Goal: Information Seeking & Learning: Learn about a topic

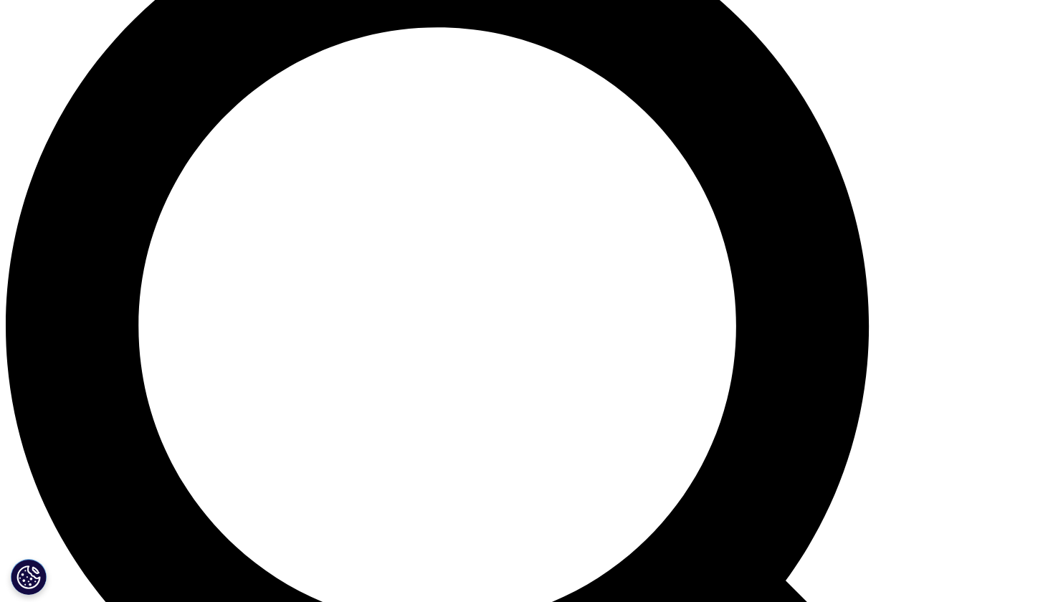
scroll to position [1197, 0]
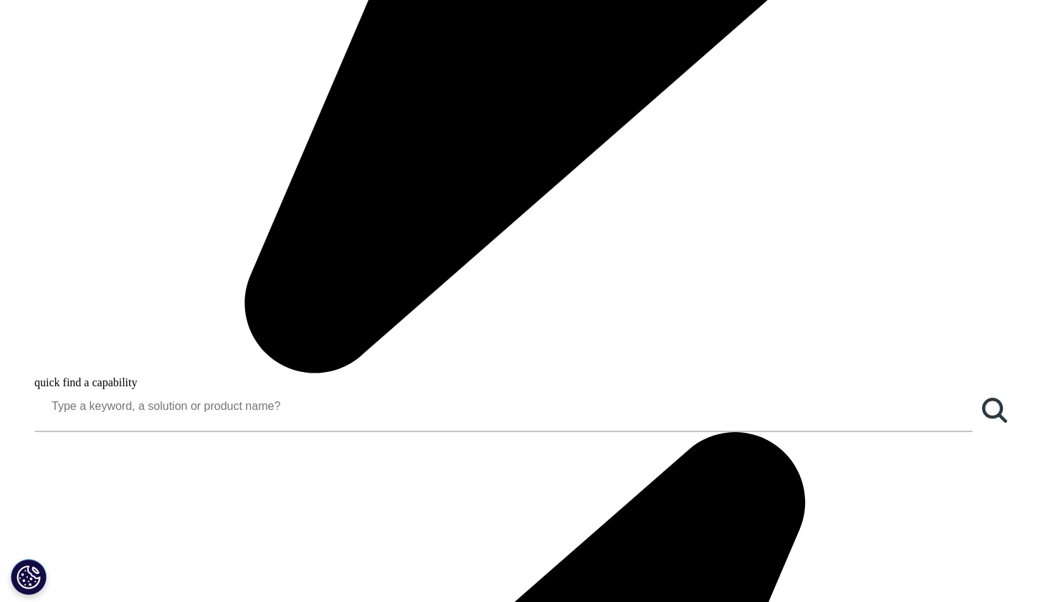
scroll to position [0, 0]
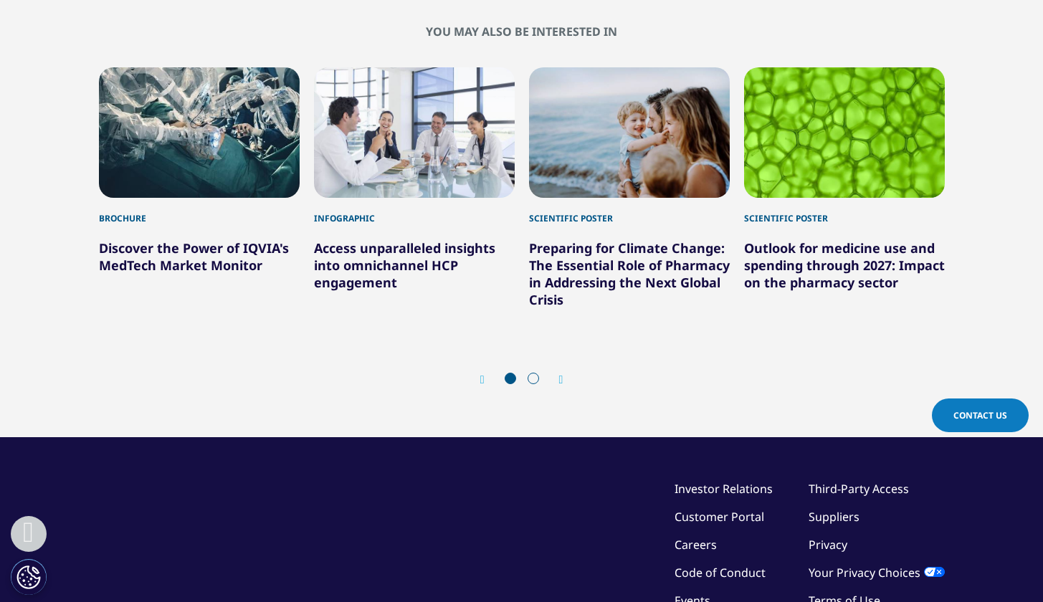
scroll to position [1223, 0]
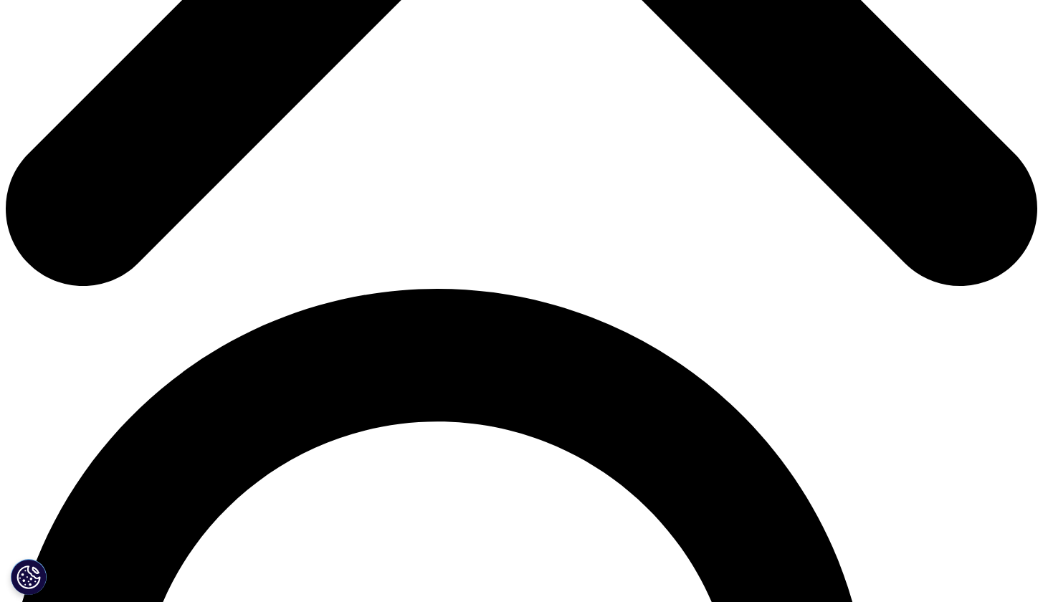
scroll to position [771, 0]
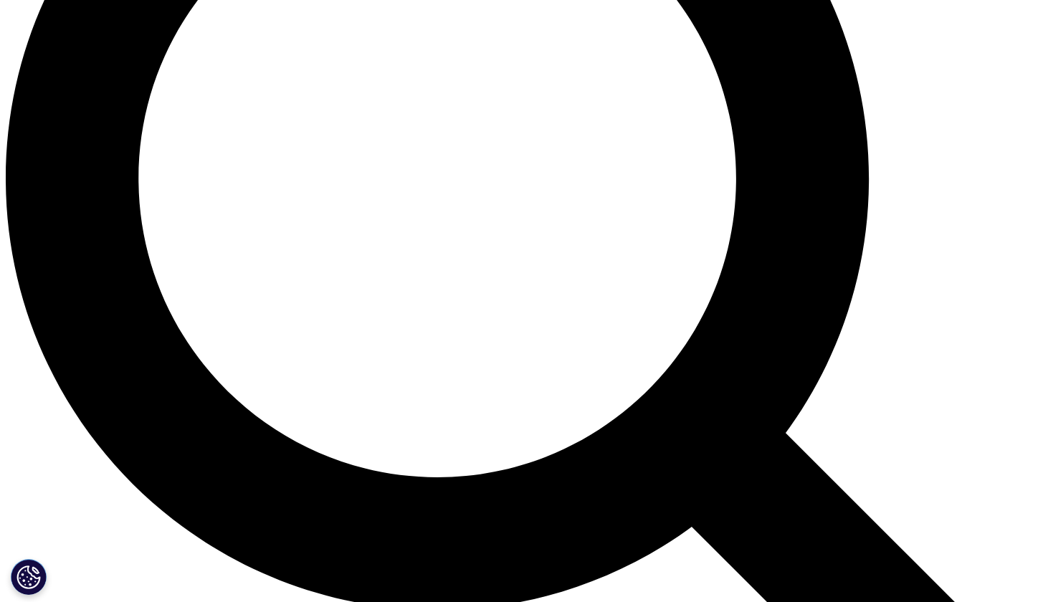
scroll to position [1318, 0]
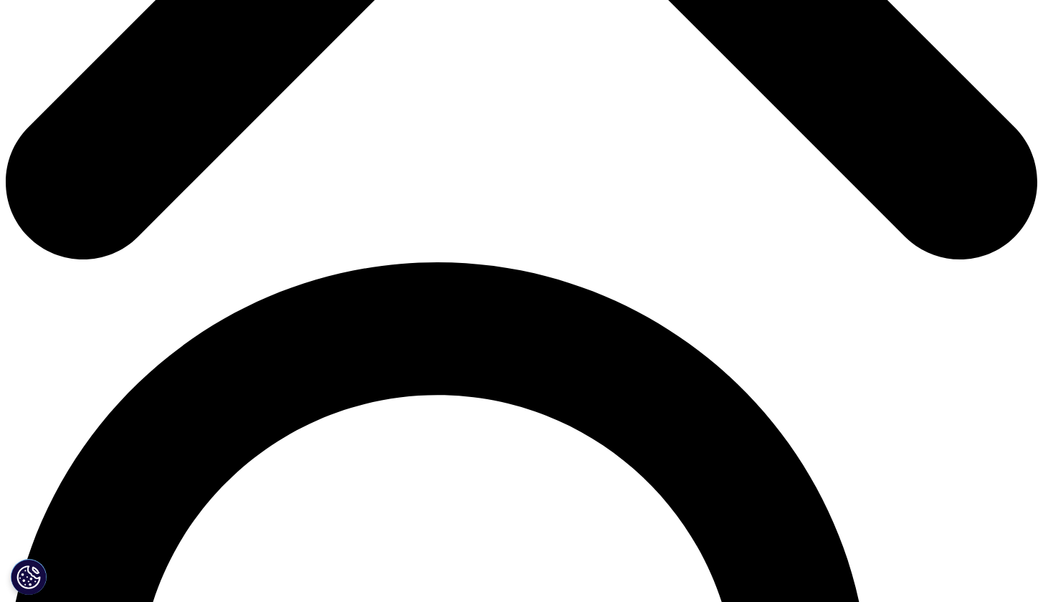
scroll to position [809, 0]
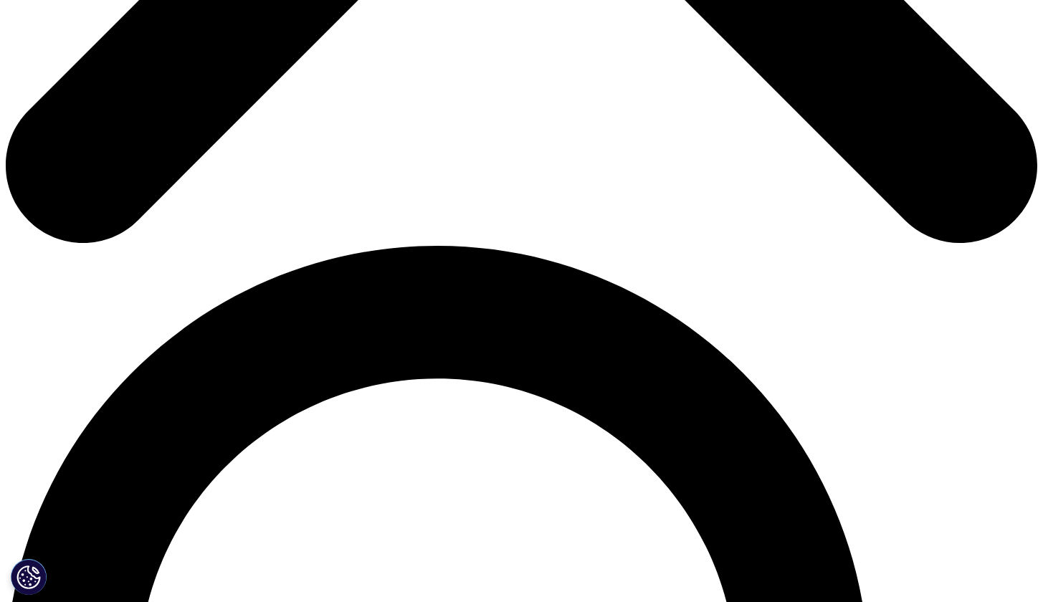
drag, startPoint x: 588, startPoint y: 138, endPoint x: 825, endPoint y: 391, distance: 346.2
copy div "Answer crucial clinical, regulatory and commercial questions with Real World Ev…"
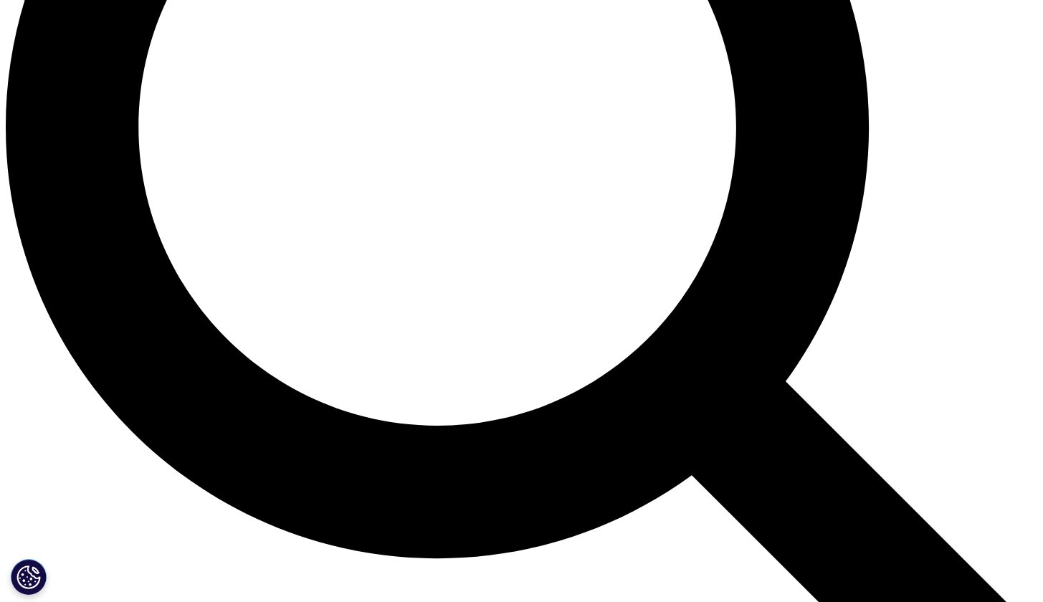
scroll to position [1365, 0]
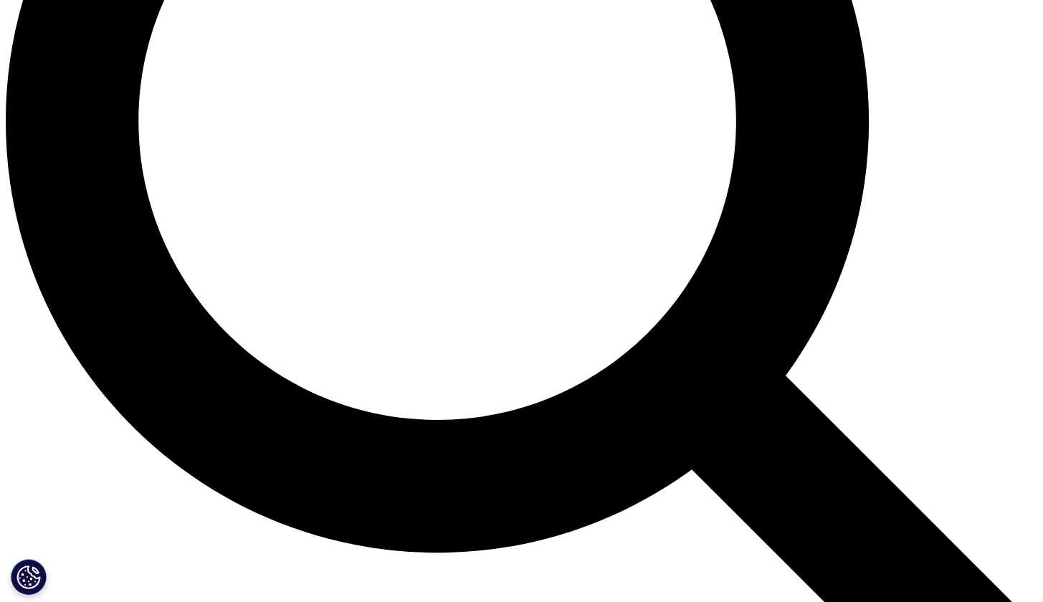
drag, startPoint x: 92, startPoint y: 241, endPoint x: 254, endPoint y: 540, distance: 339.2
copy div "Health Evidence (HE) & Health Technology Assessment (HTA) Related Services HE m…"
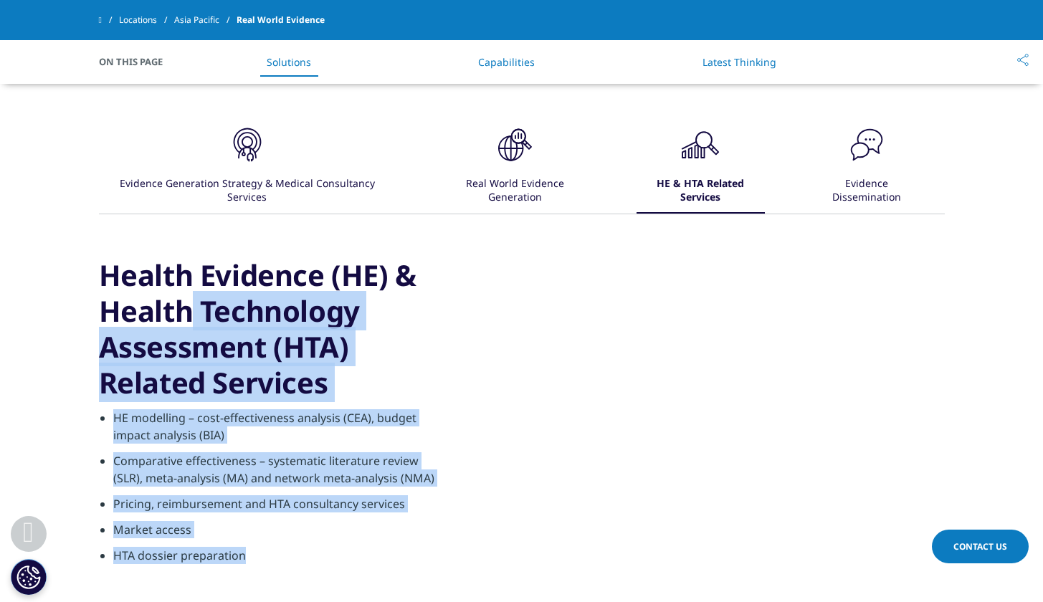
click at [522, 180] on div "Real World Evidence Generation" at bounding box center [515, 191] width 153 height 44
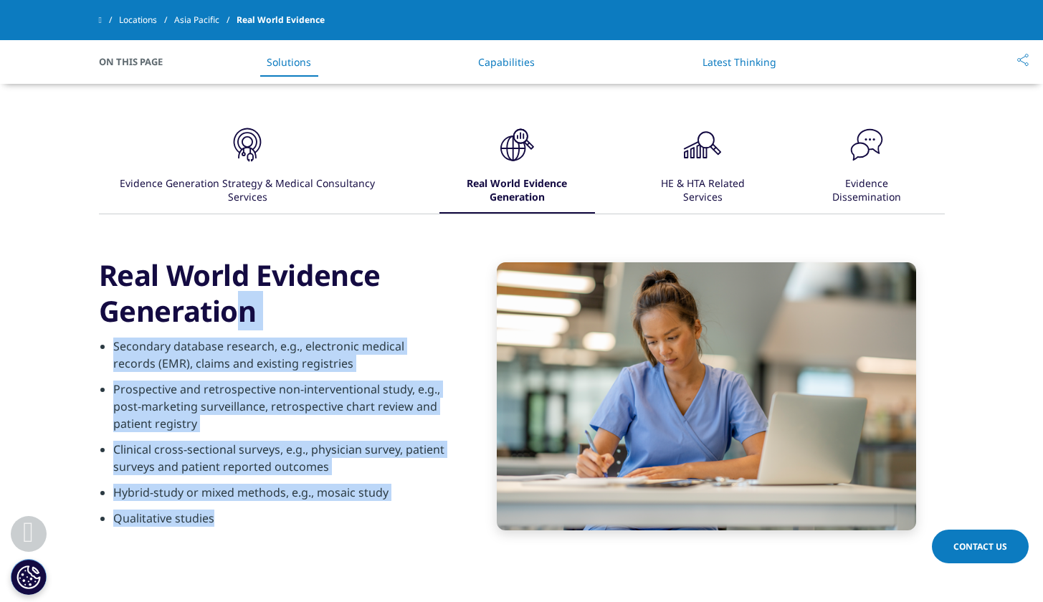
drag, startPoint x: 85, startPoint y: 249, endPoint x: 204, endPoint y: 518, distance: 293.8
click at [204, 518] on div ".cls-1{fill:#231f20;} Evidence Generation Strategy & Medical Consultancy Servic…" at bounding box center [521, 346] width 1043 height 519
copy div "Real World Evidence Generation Secondary database research, e.g., electronic me…"
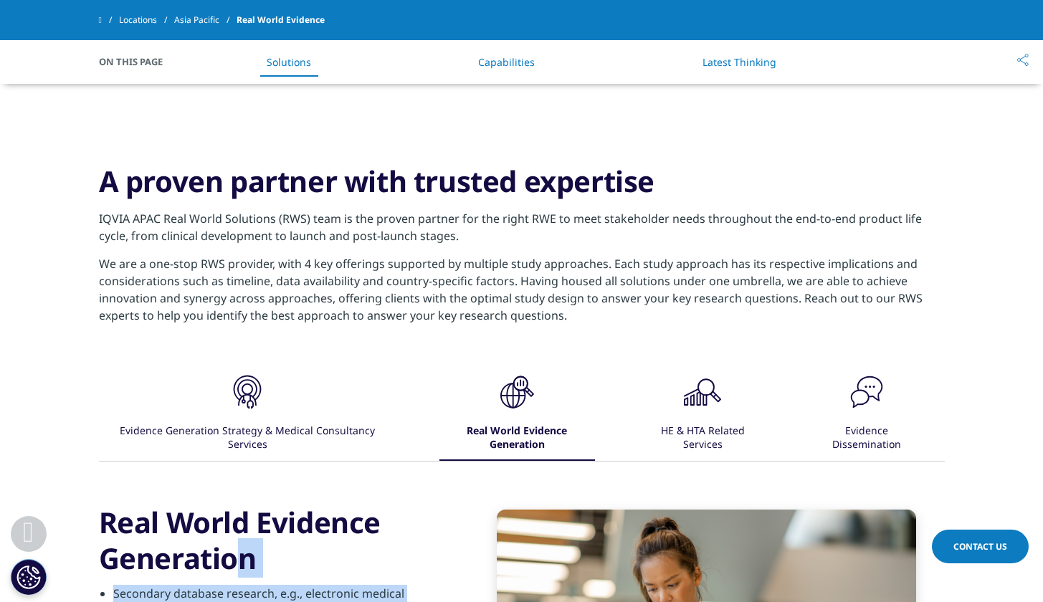
scroll to position [1106, 0]
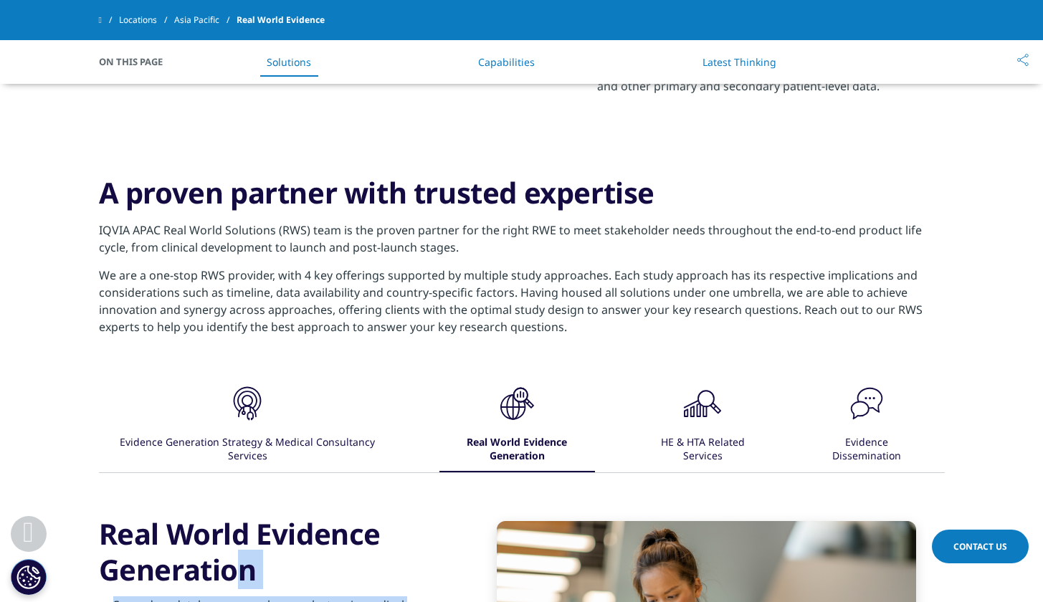
click at [867, 433] on div "Evidence Dissemination" at bounding box center [866, 450] width 113 height 44
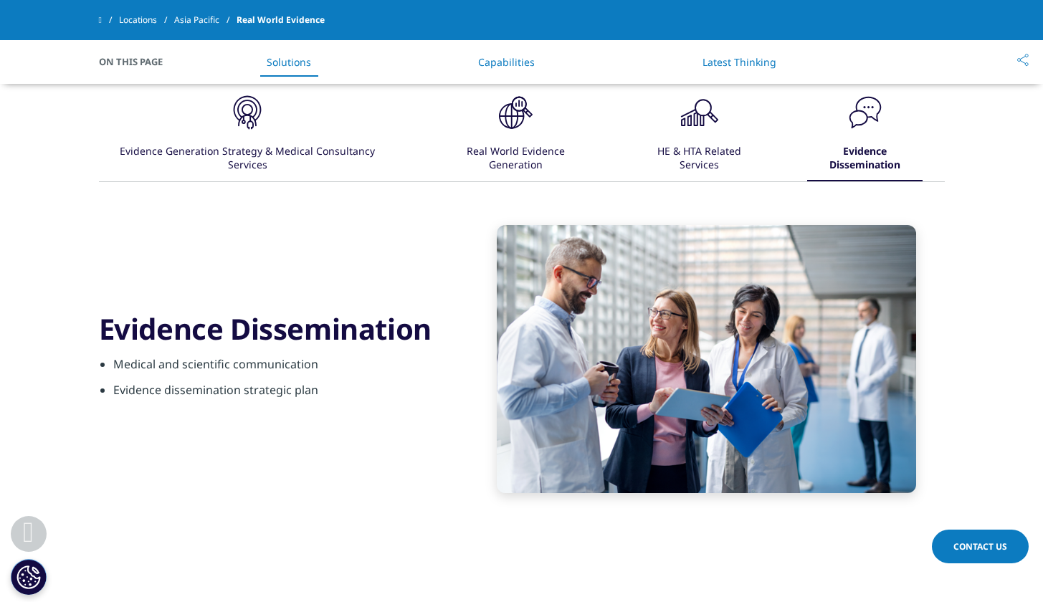
scroll to position [1403, 0]
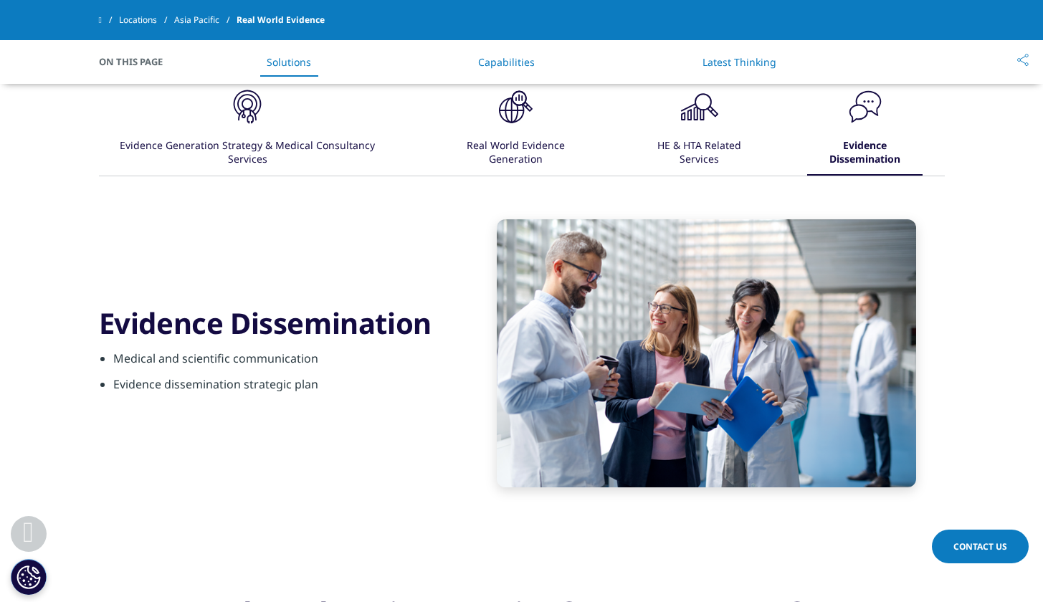
click at [716, 149] on div "HE & HTA Related Services" at bounding box center [699, 153] width 125 height 44
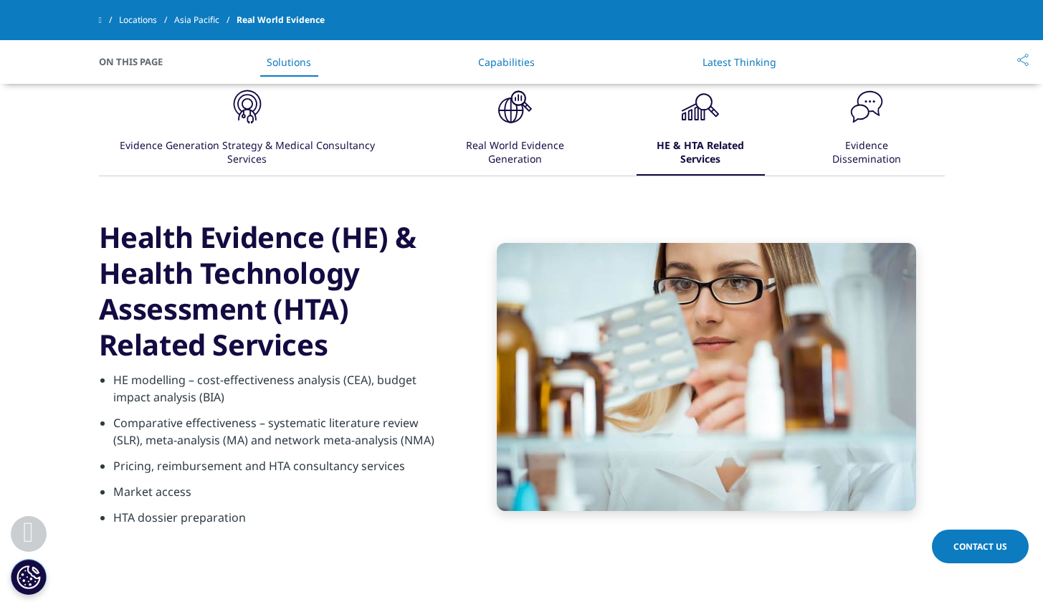
click at [491, 58] on link "Capabilities" at bounding box center [506, 62] width 57 height 14
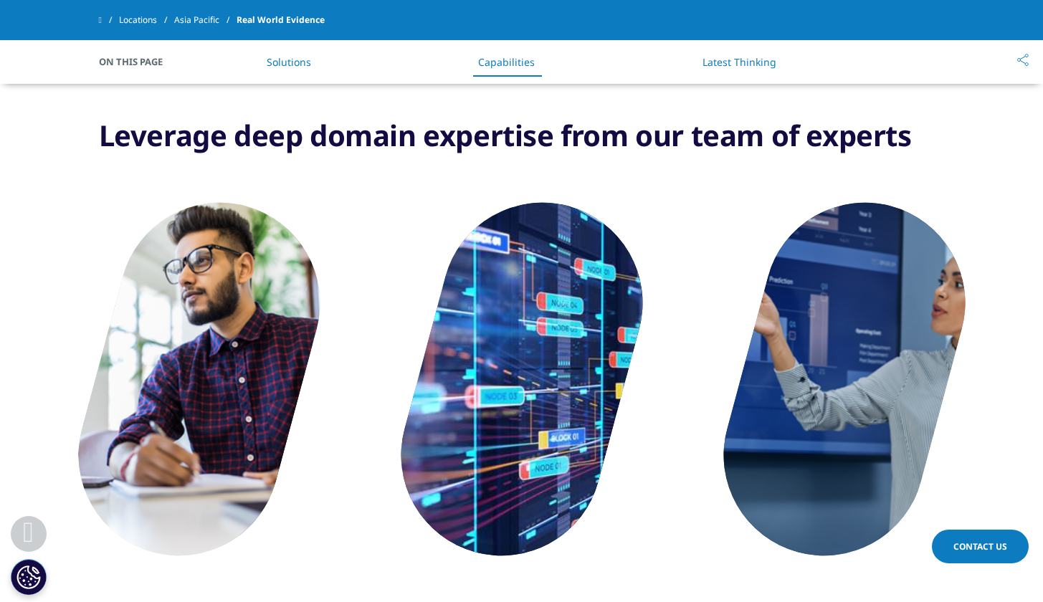
scroll to position [1950, 0]
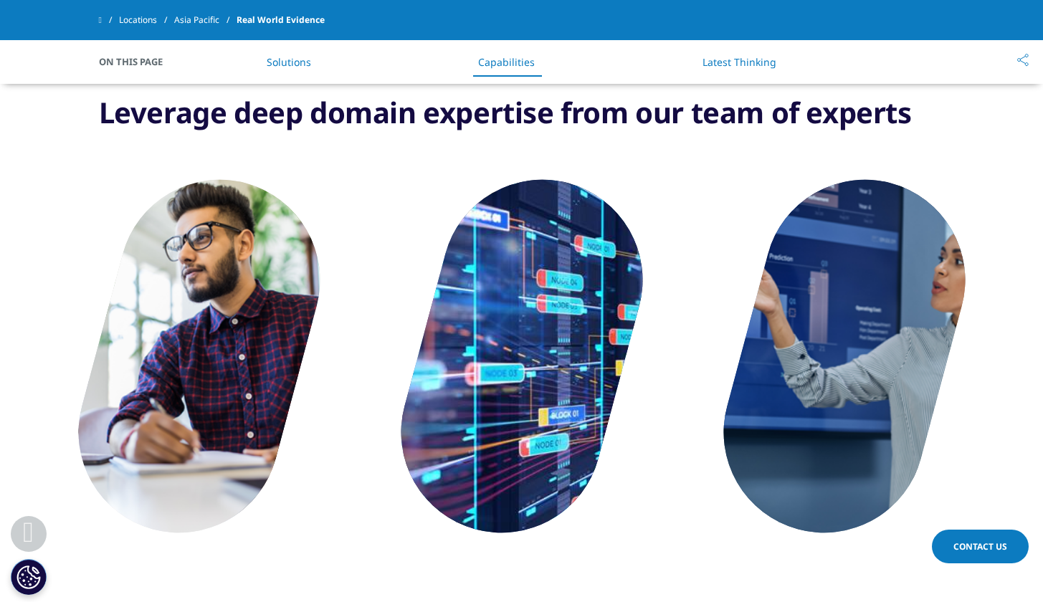
scroll to position [1403, 0]
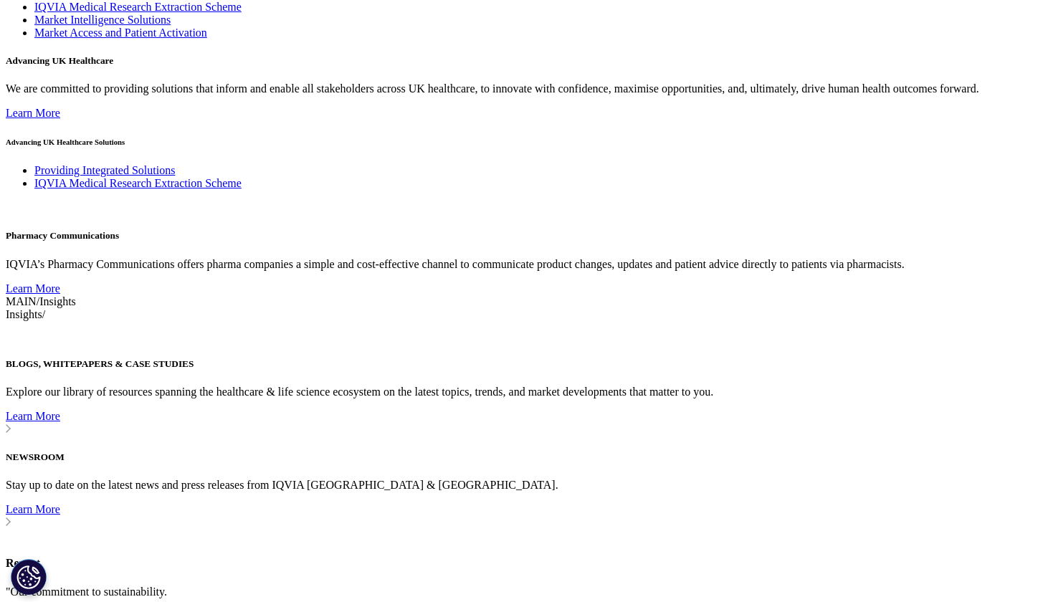
scroll to position [1726, 0]
